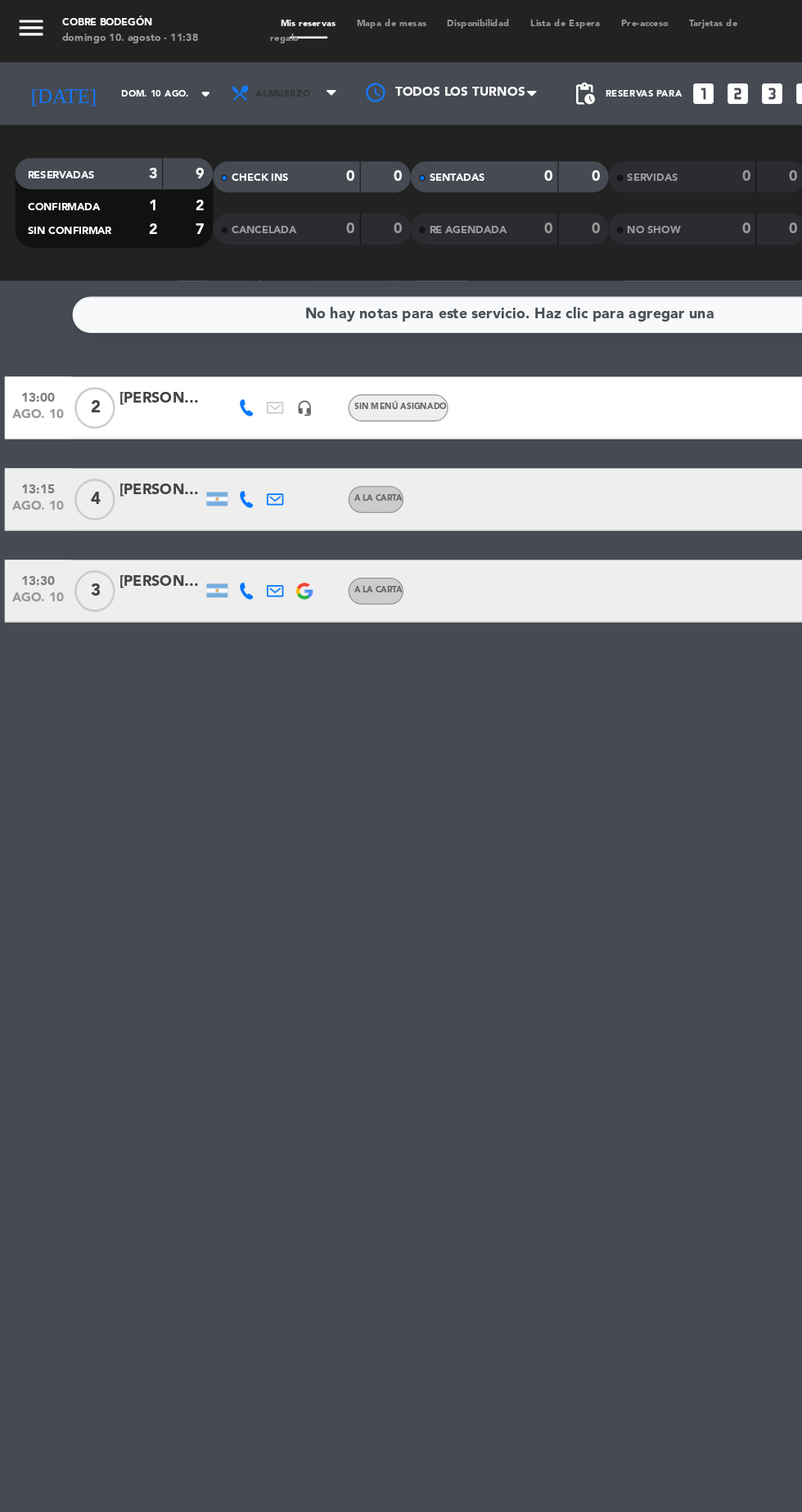
click at [255, 84] on span "Almuerzo" at bounding box center [225, 73] width 98 height 36
click at [237, 180] on div "menu Cobre Bodegón [DATE] 10. agosto - 11:38 Mis reservas Mapa de mesas Disponi…" at bounding box center [401, 110] width 802 height 220
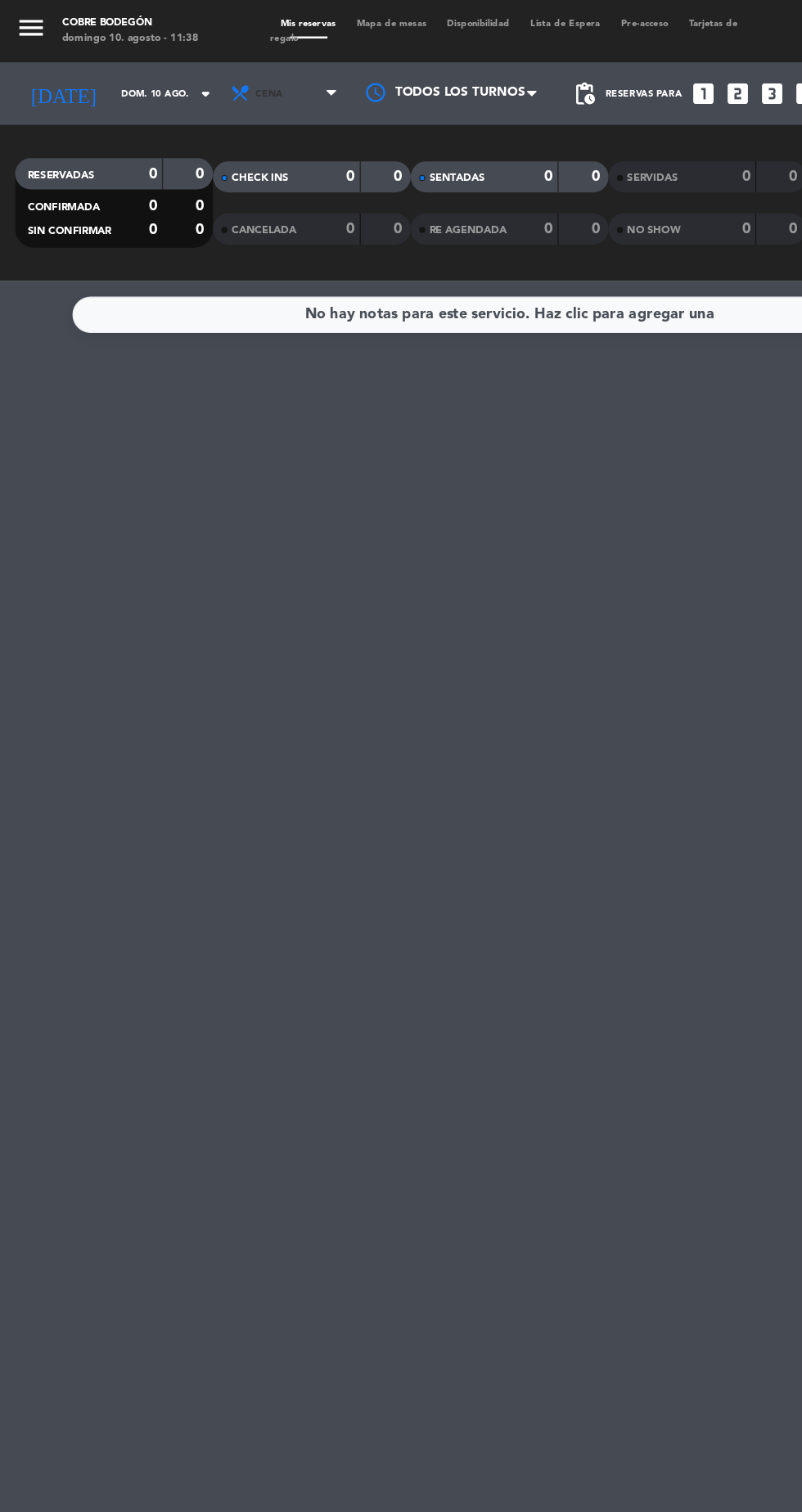
click at [233, 77] on span "Cena" at bounding box center [225, 73] width 98 height 36
click at [224, 152] on div "menu Cobre Bodegón [DATE] 10. agosto - 11:38 Mis reservas Mapa de mesas Disponi…" at bounding box center [401, 110] width 802 height 220
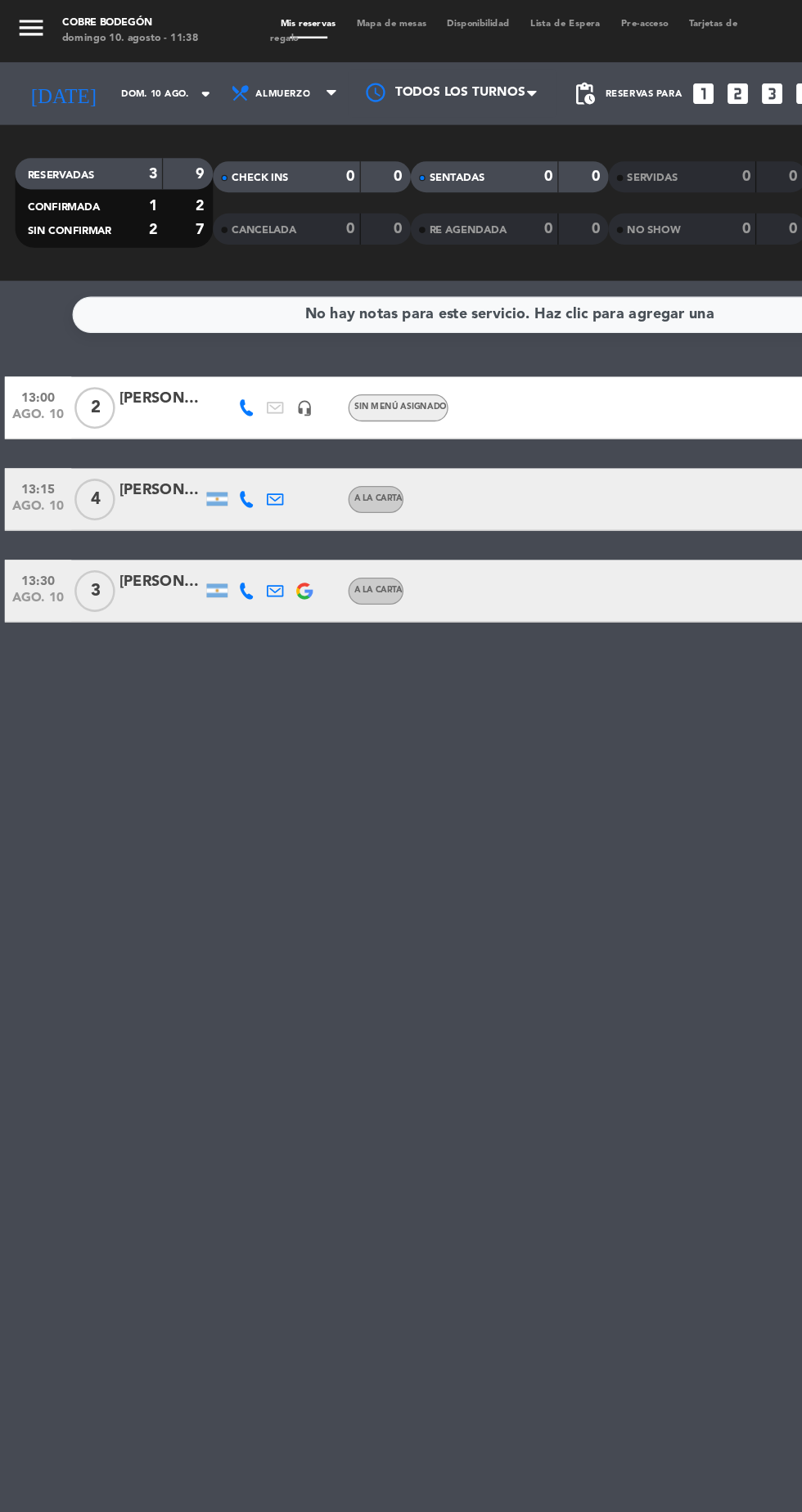
click at [579, 449] on div "13:30 [DATE] 3 [PERSON_NAME] A LA CARTA SIN CONFIRMAR border_all" at bounding box center [401, 464] width 794 height 49
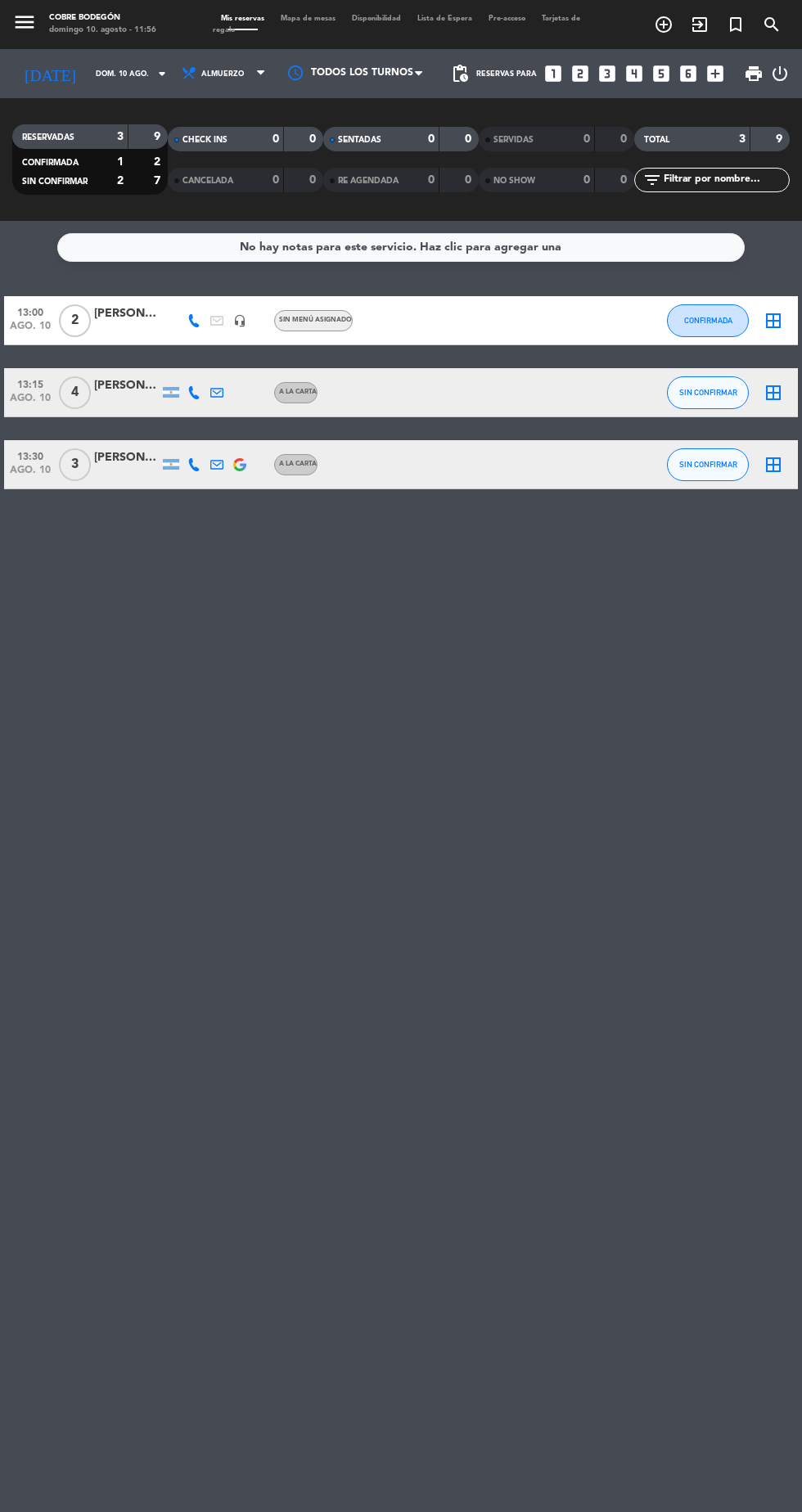
click at [774, 319] on icon "border_all" at bounding box center [773, 320] width 20 height 20
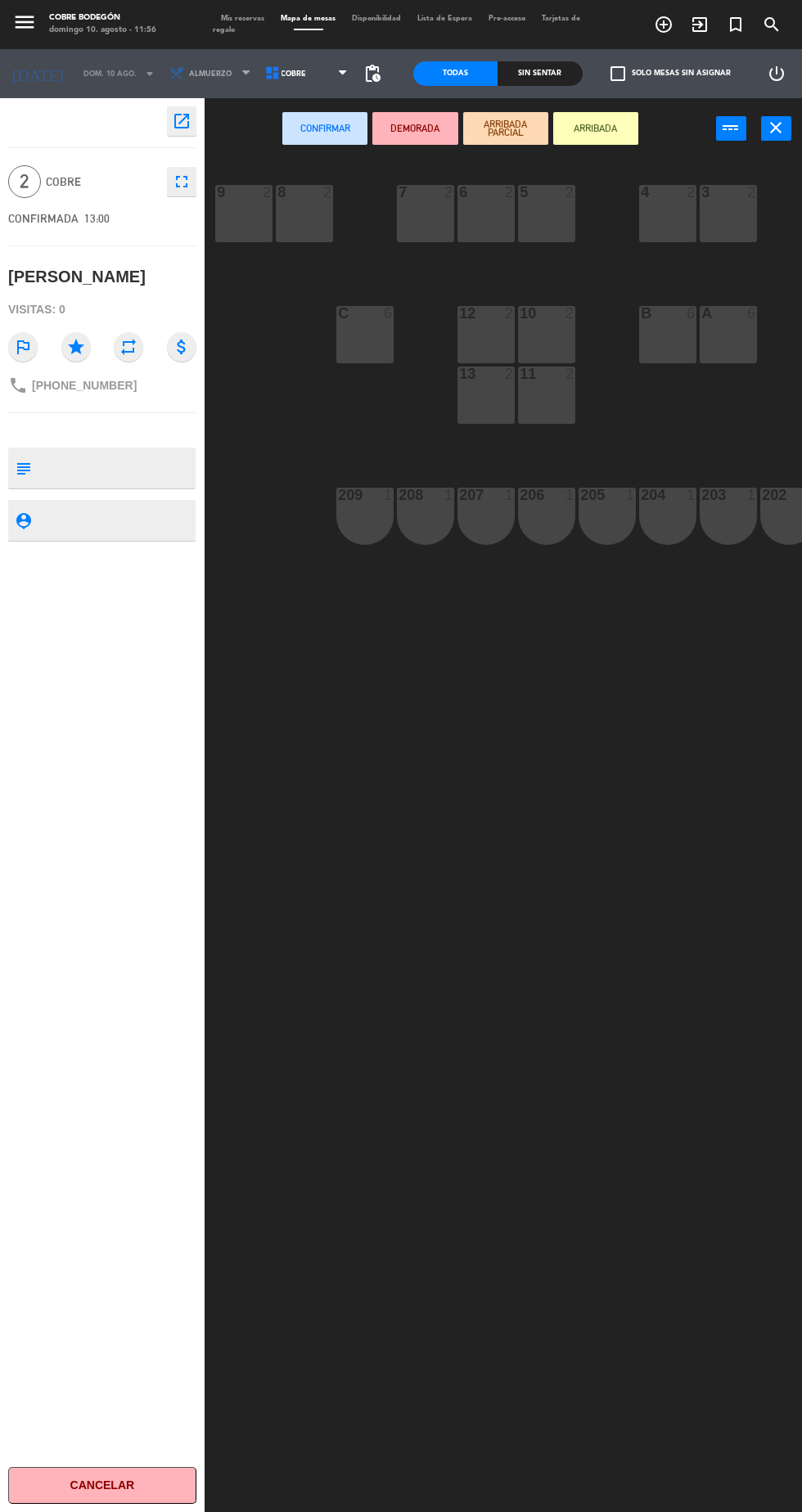
click at [520, 375] on div "11" at bounding box center [519, 374] width 1 height 15
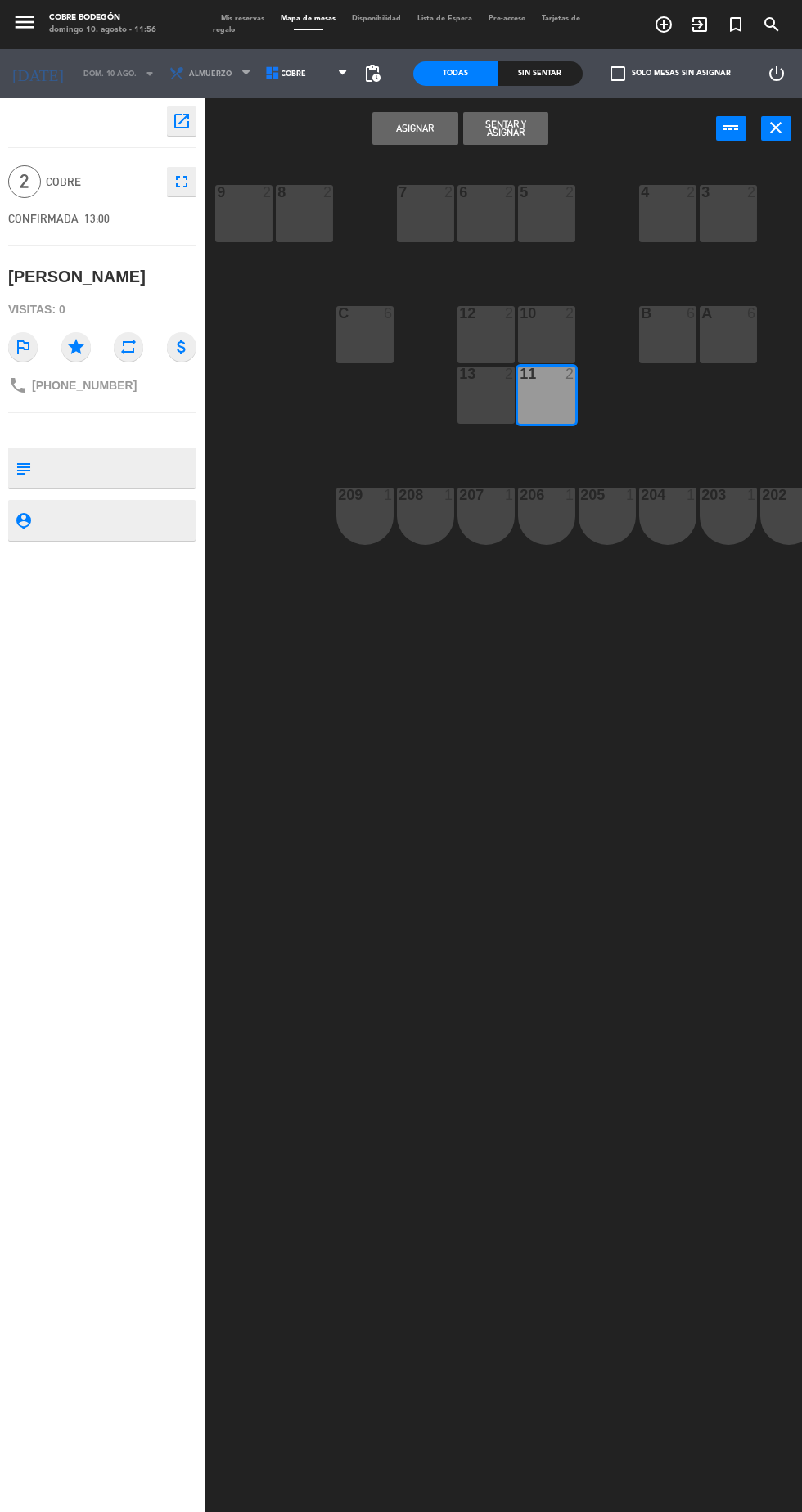
click at [549, 407] on div "11 2" at bounding box center [547, 395] width 57 height 57
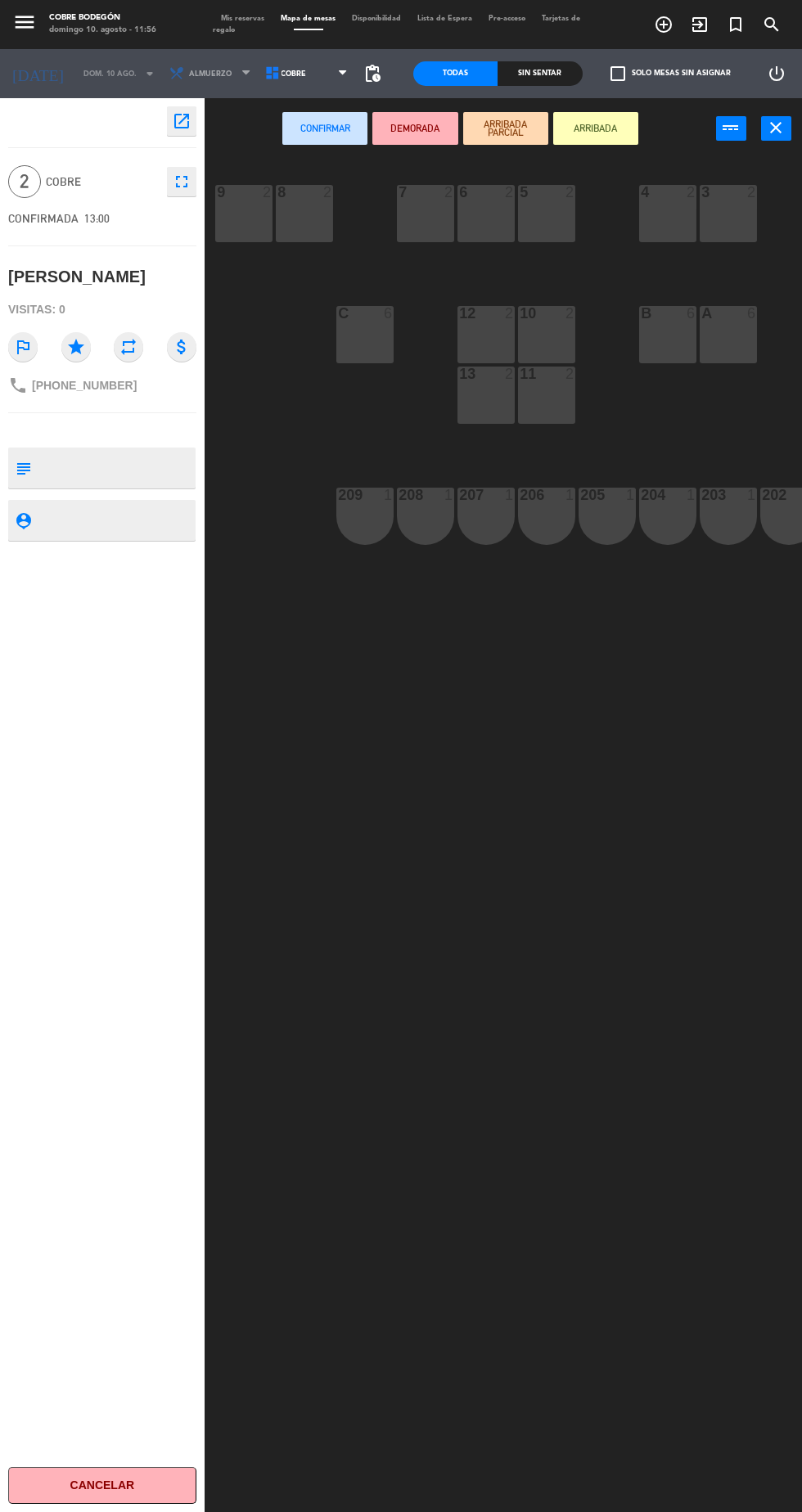
click at [532, 330] on div "10 2" at bounding box center [547, 334] width 57 height 57
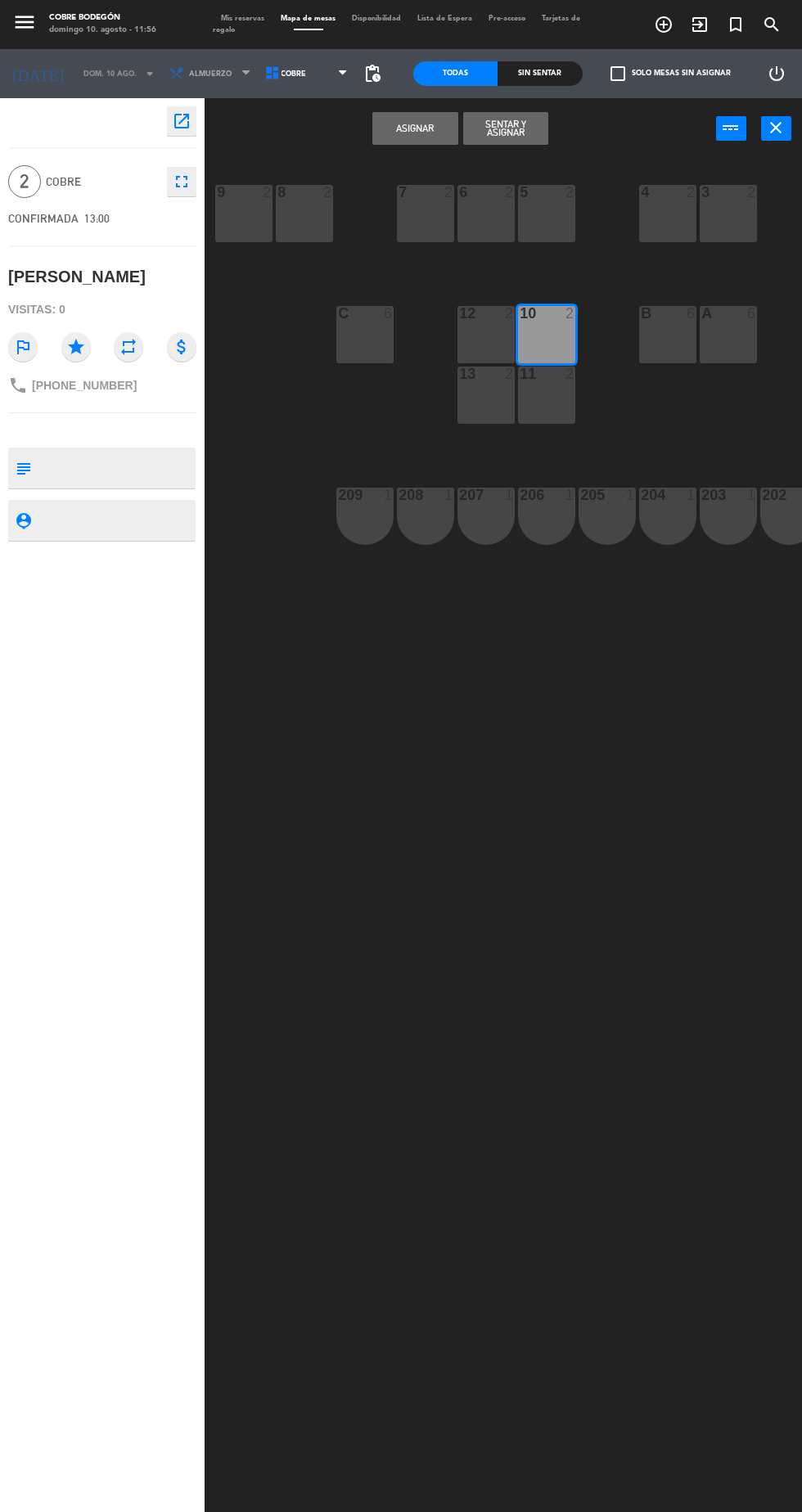
click at [375, 123] on button "Asignar" at bounding box center [415, 128] width 85 height 33
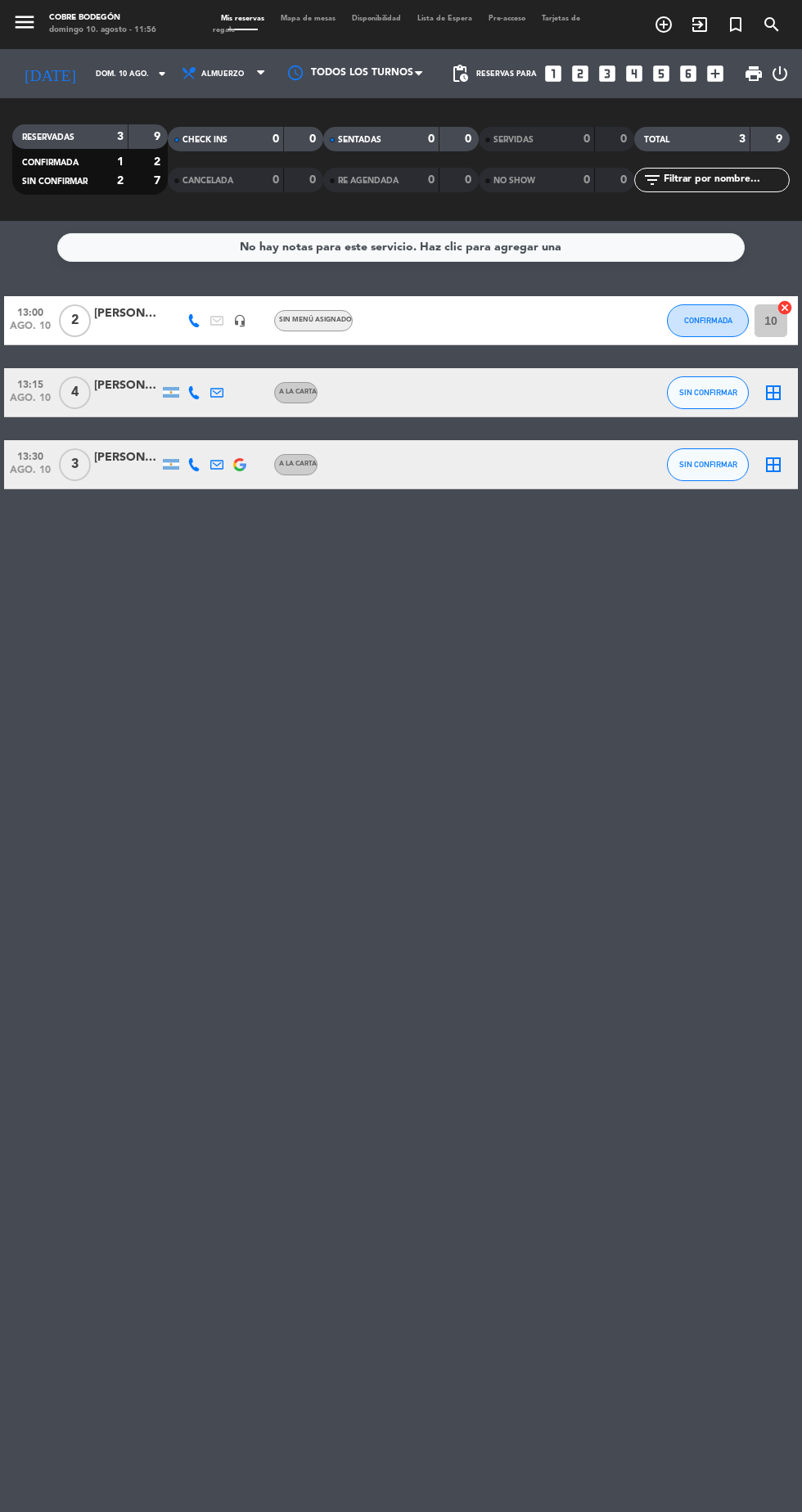
click at [771, 392] on icon "border_all" at bounding box center [773, 392] width 20 height 20
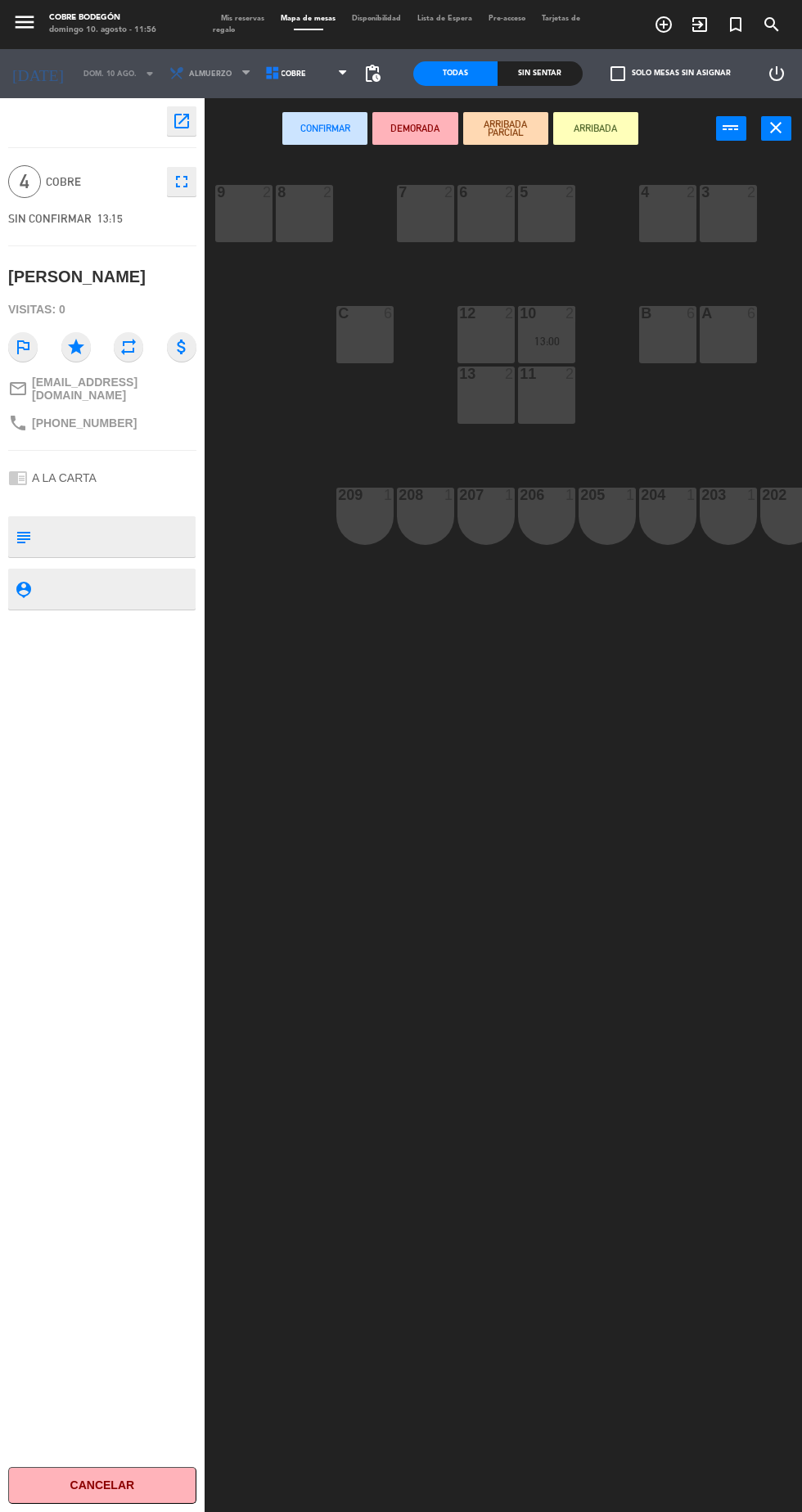
click at [237, 227] on div "9 2" at bounding box center [243, 213] width 57 height 57
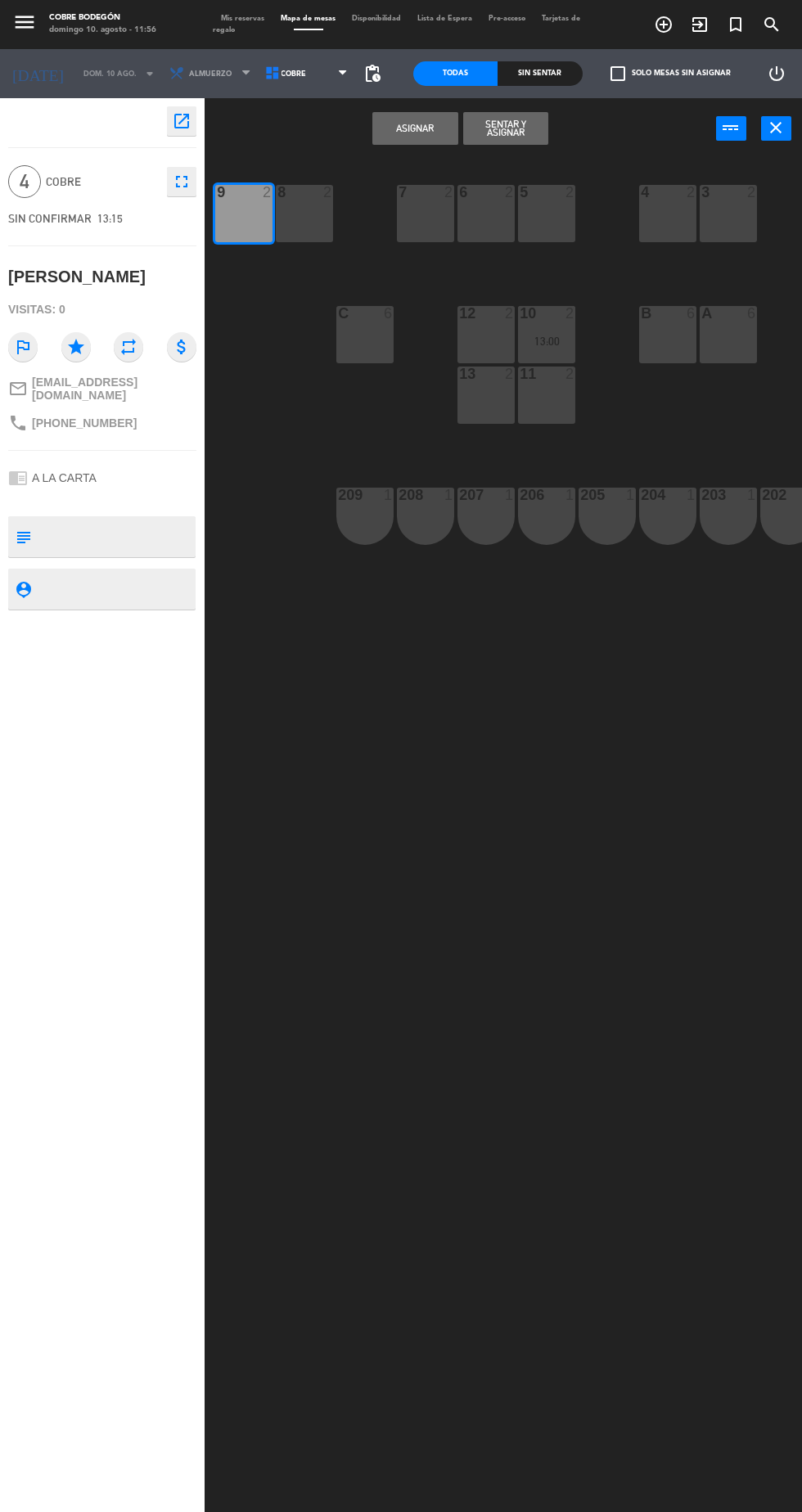
click at [307, 222] on div "8 2" at bounding box center [304, 213] width 57 height 57
click at [379, 141] on button "Asignar" at bounding box center [415, 128] width 85 height 33
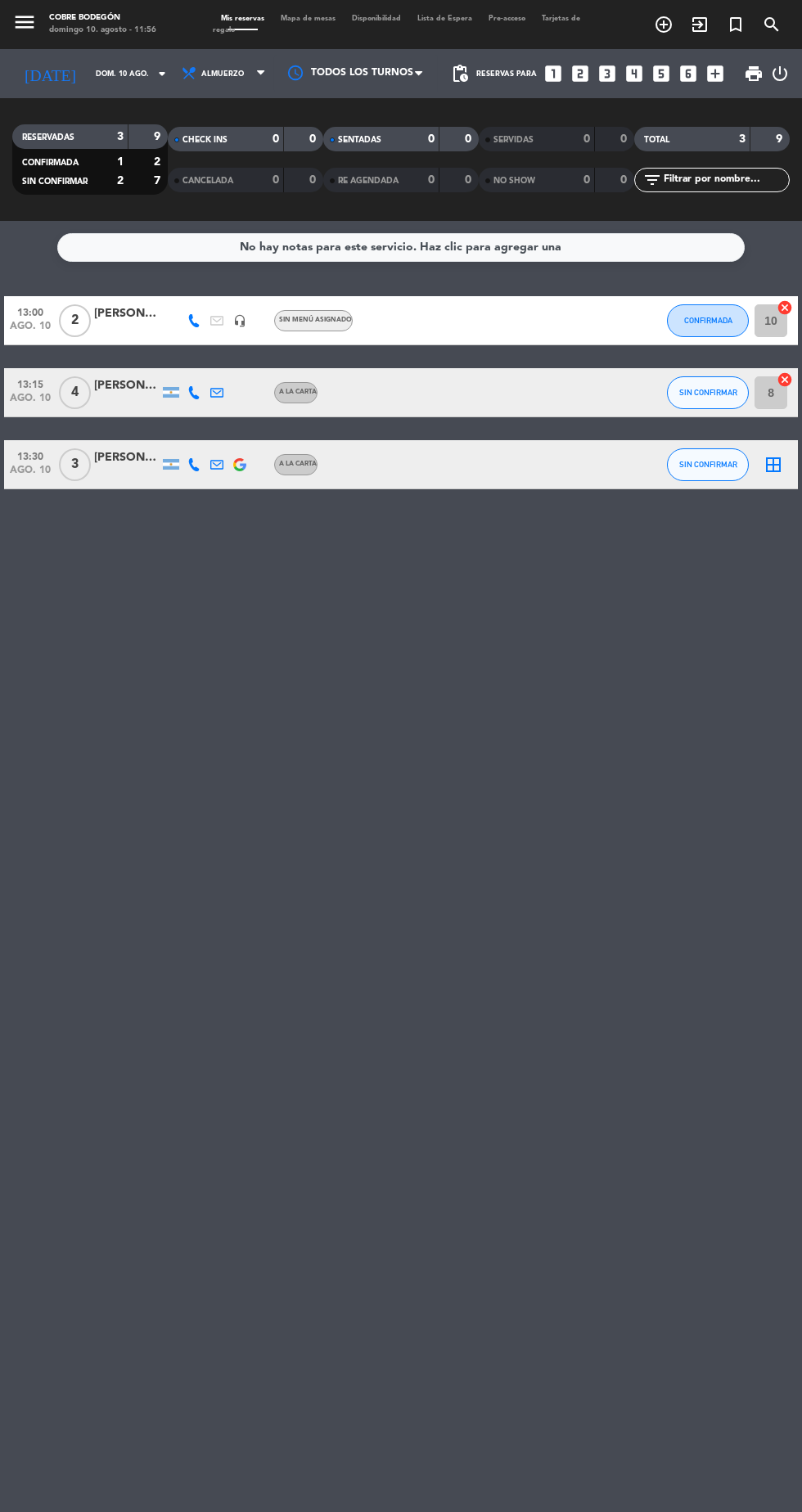
click at [782, 463] on icon "border_all" at bounding box center [773, 464] width 20 height 20
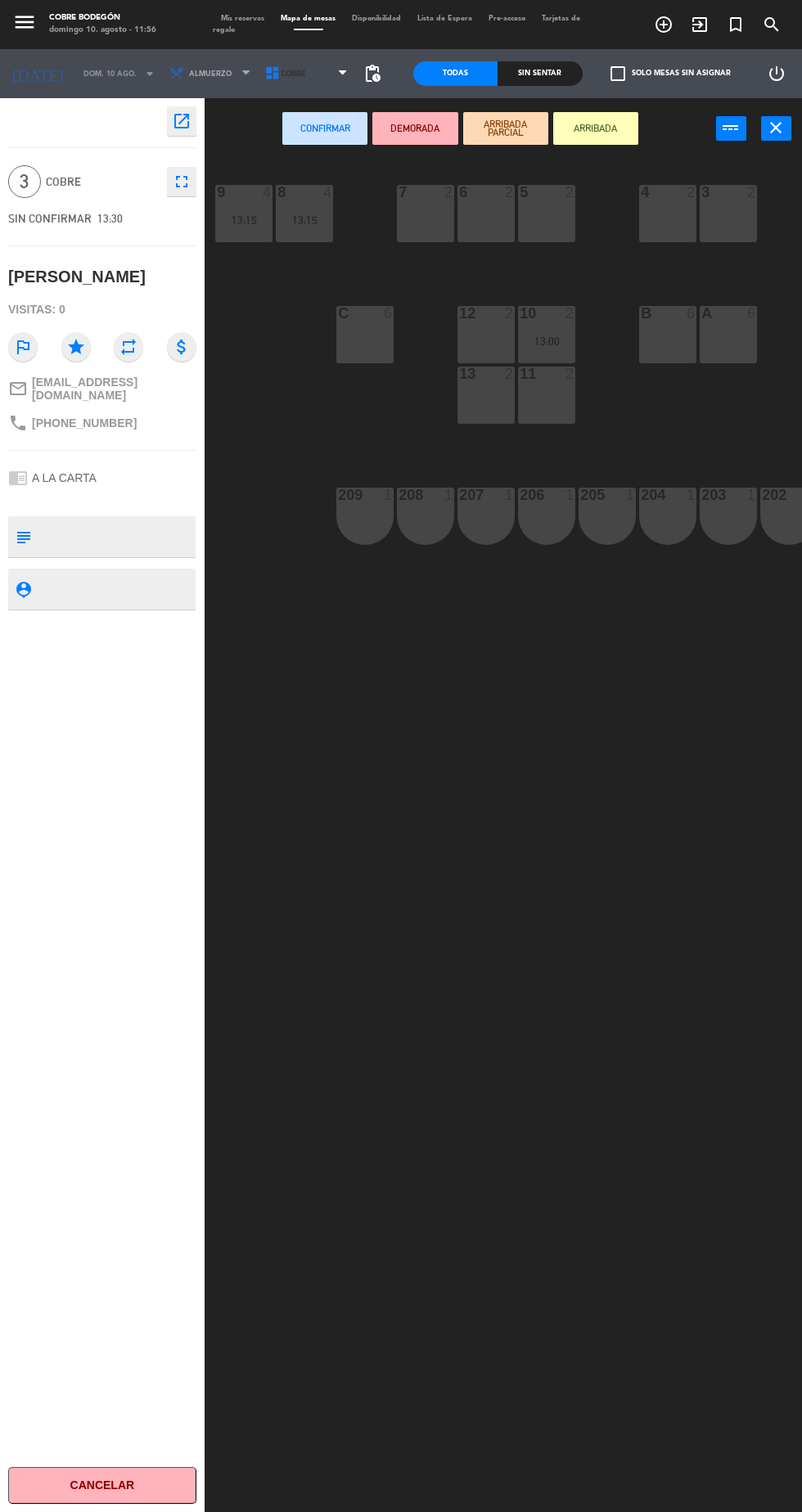
click at [265, 80] on icon at bounding box center [272, 73] width 16 height 16
click at [618, 1135] on div "5 2 4 2 3 2 2 2 1 2 7 2 6 2 8 4 13:15 9 4 13:15 B 6 12 2 10 2 13:00 A 6 C 6 13 …" at bounding box center [507, 832] width 589 height 1352
click at [665, 216] on div "4 2" at bounding box center [667, 213] width 57 height 57
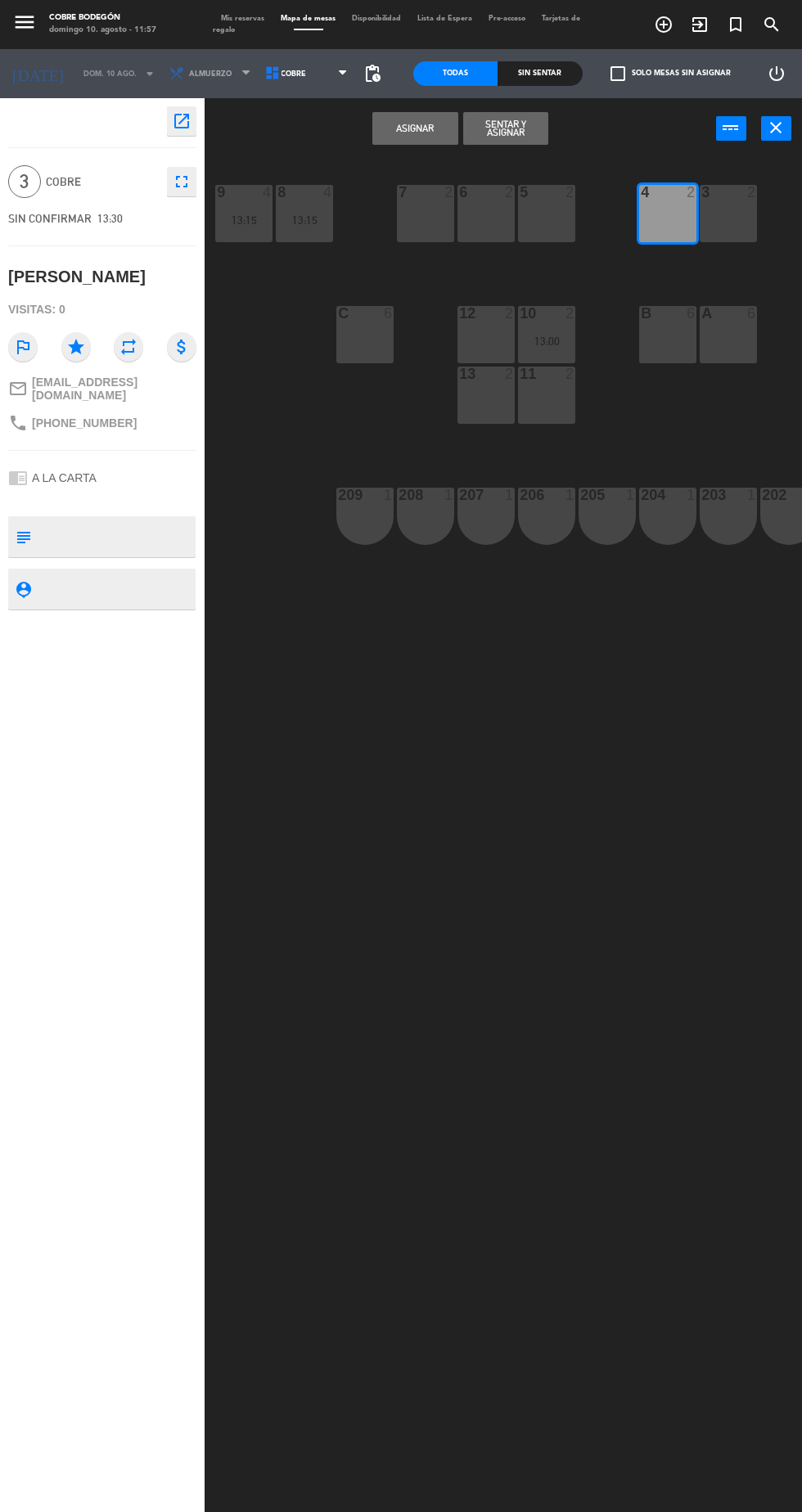
click at [725, 227] on div "3 2" at bounding box center [728, 213] width 57 height 57
click at [407, 132] on button "Asignar" at bounding box center [415, 128] width 85 height 33
